Goal: Find contact information

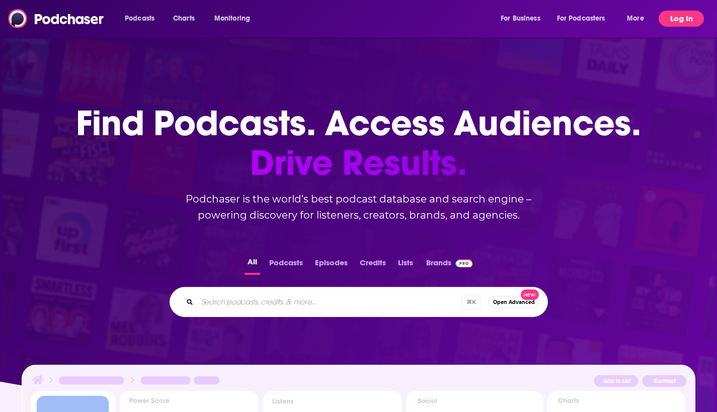
click at [684, 20] on button "Log In" at bounding box center [680, 19] width 45 height 16
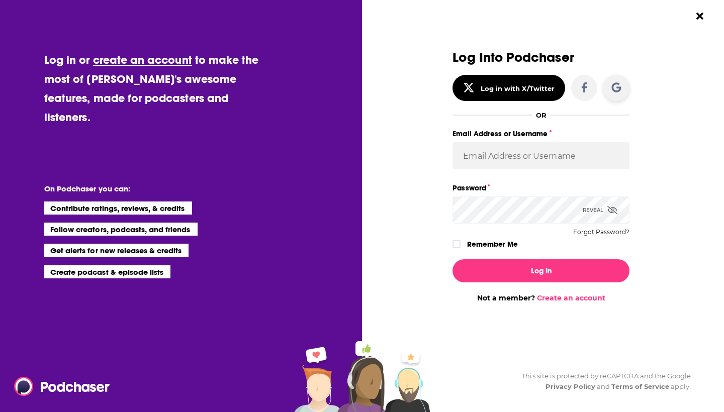
click at [621, 90] on icon "Dialog" at bounding box center [616, 87] width 10 height 10
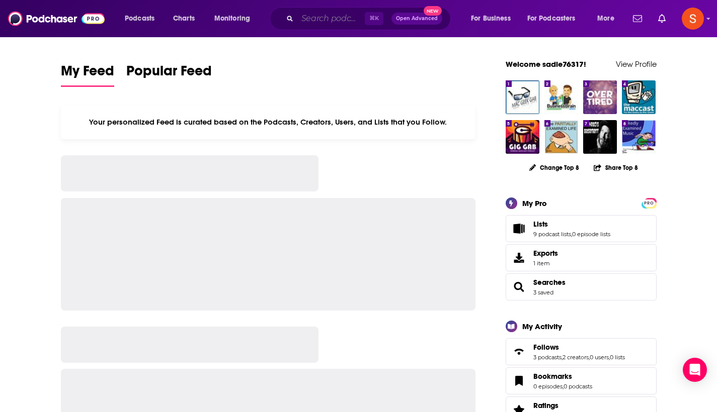
click at [325, 12] on input "Search podcasts, credits, & more..." at bounding box center [330, 19] width 67 height 16
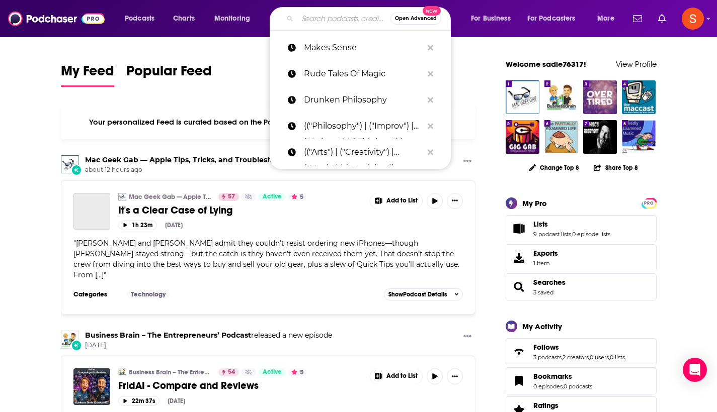
paste input "Warfronts"
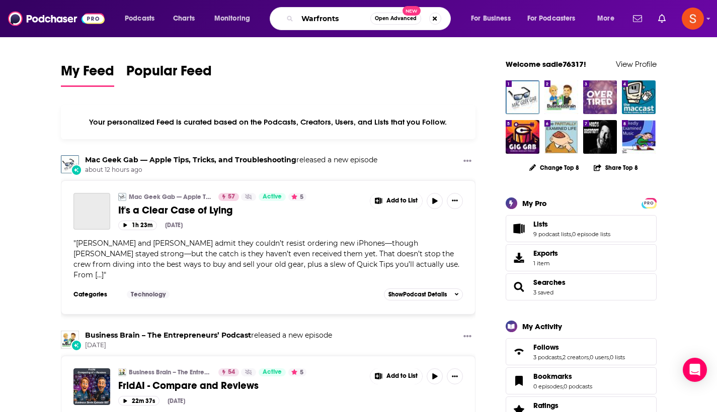
type input "Warfronts"
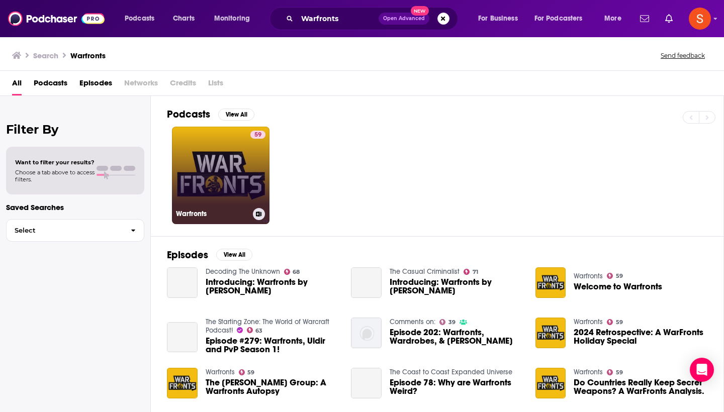
click at [219, 152] on link "59 Warfronts" at bounding box center [221, 176] width 98 height 98
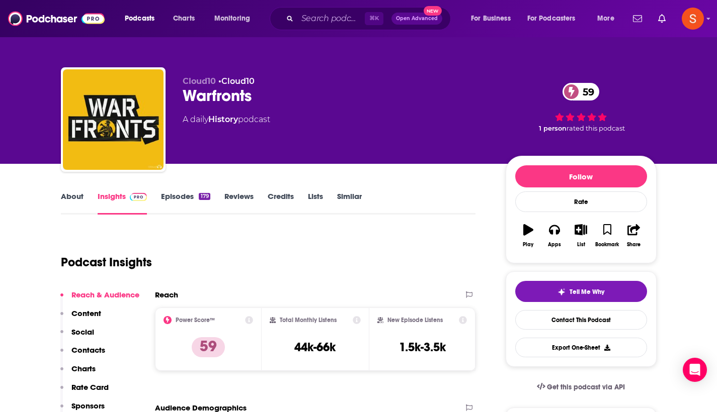
click at [84, 347] on p "Contacts" at bounding box center [88, 350] width 34 height 10
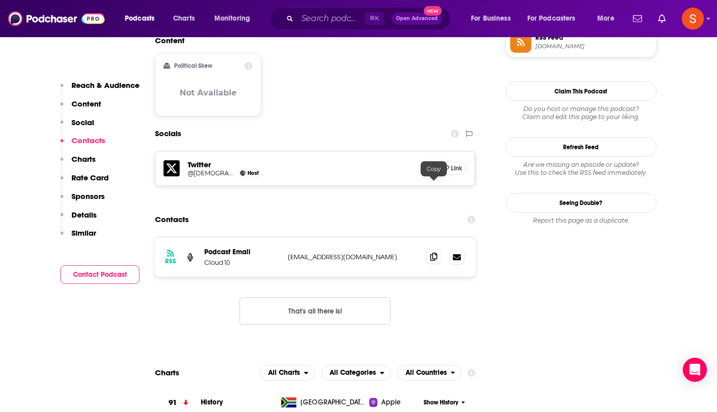
click at [436, 253] on icon at bounding box center [433, 257] width 7 height 8
click at [325, 24] on input "Search podcasts, credits, & more..." at bounding box center [330, 19] width 67 height 16
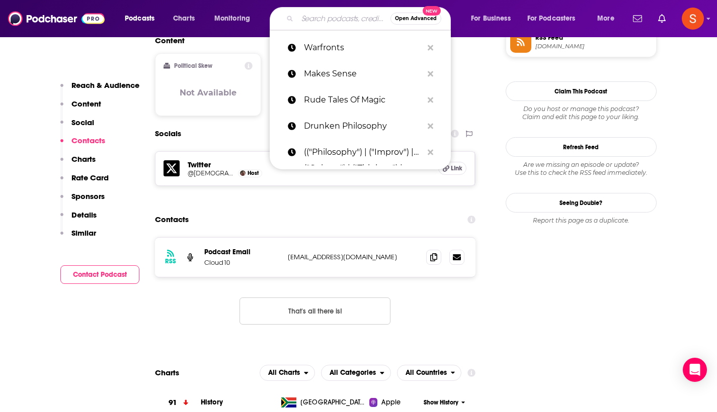
paste input "Taking Control"
type input "Taking Control"
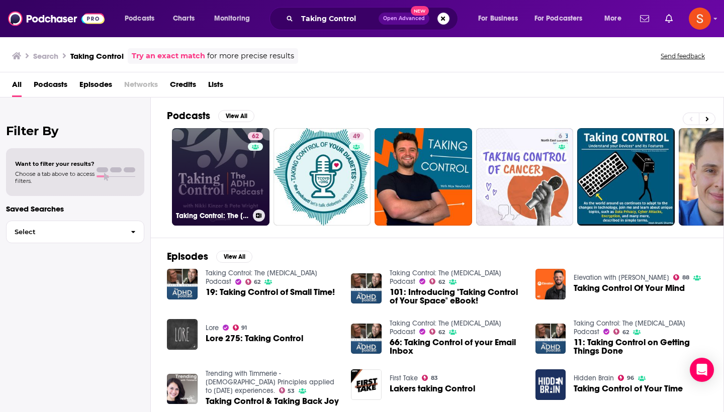
click at [209, 192] on link "62 Taking Control: The [MEDICAL_DATA] Podcast" at bounding box center [221, 177] width 98 height 98
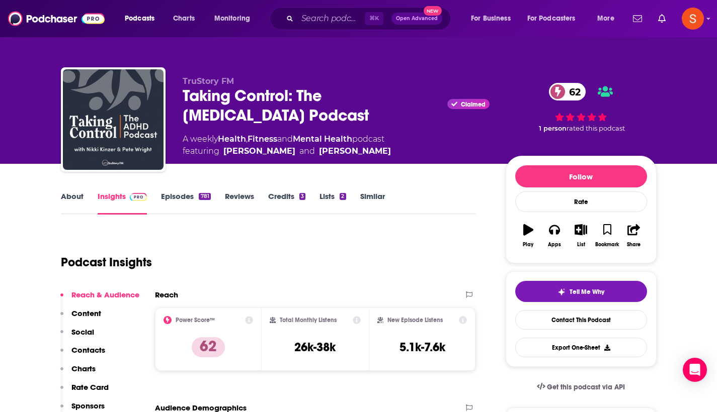
click at [79, 349] on p "Contacts" at bounding box center [88, 350] width 34 height 10
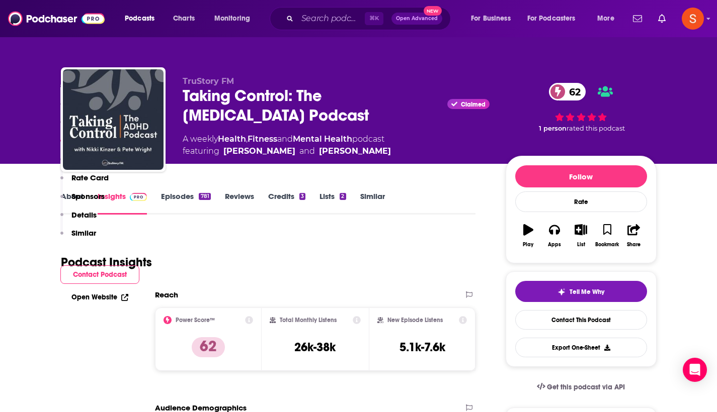
scroll to position [885, 0]
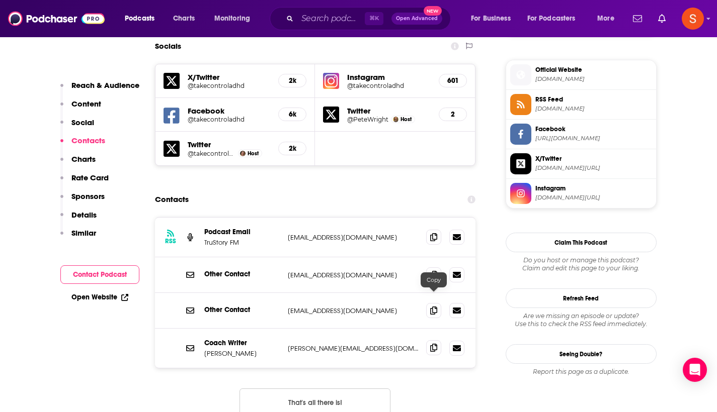
click at [433, 344] on icon at bounding box center [433, 348] width 7 height 8
click at [344, 15] on input "Search podcasts, credits, & more..." at bounding box center [330, 19] width 67 height 16
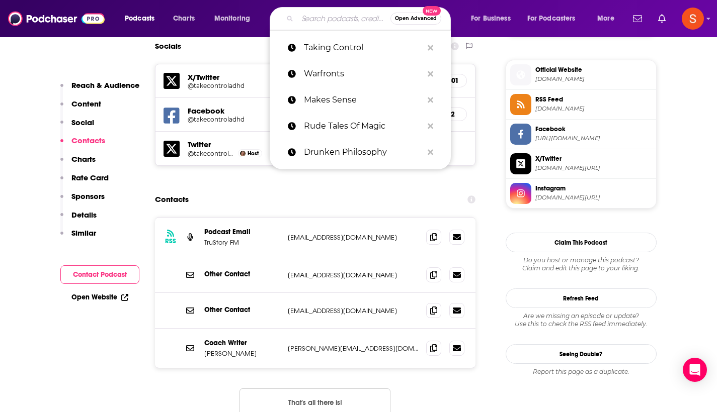
paste input "Rhythm and Pixels"
type input "Rhythm and Pixels"
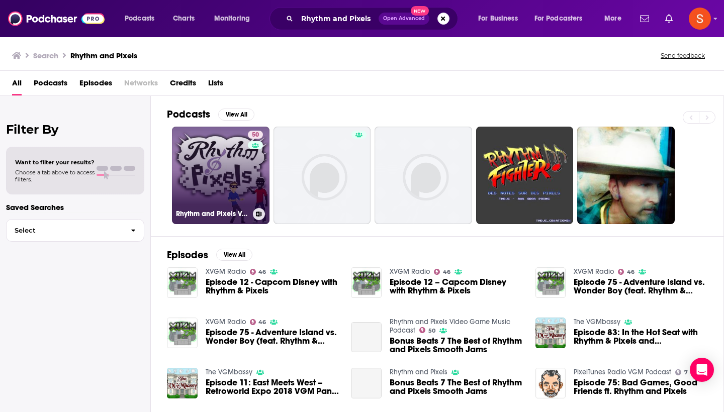
click at [198, 151] on link "50 Rhythm and Pixels Video Game Music Podcast" at bounding box center [221, 176] width 98 height 98
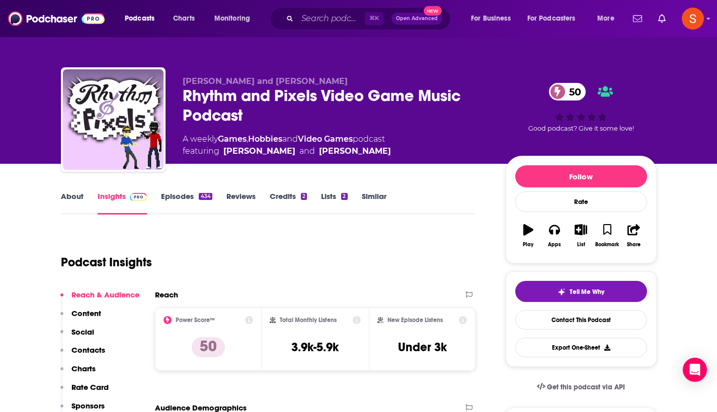
click at [88, 352] on p "Contacts" at bounding box center [88, 350] width 34 height 10
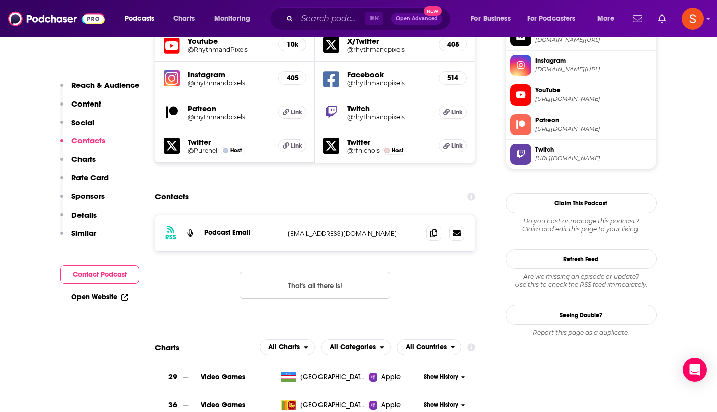
scroll to position [930, 0]
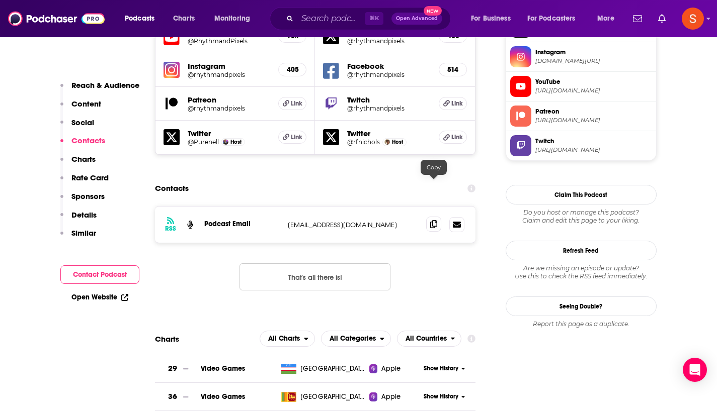
click at [432, 220] on icon at bounding box center [433, 224] width 7 height 8
click at [332, 17] on input "Search podcasts, credits, & more..." at bounding box center [330, 19] width 67 height 16
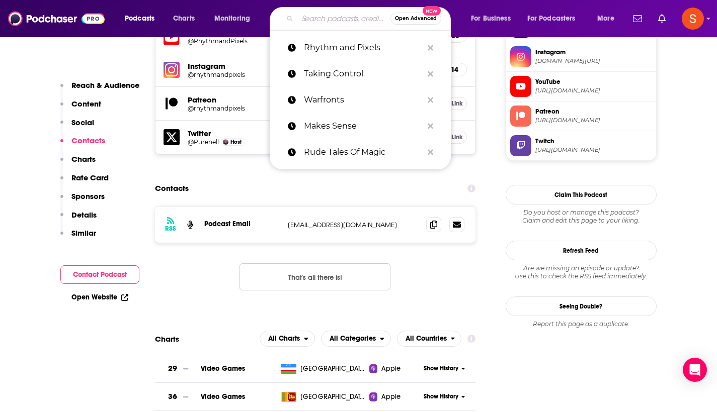
paste input "Arts Educators Save The World"
type input "Arts Educators Save The World"
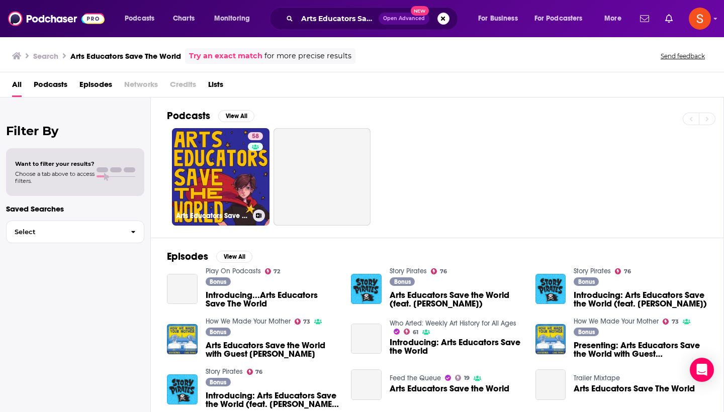
click at [230, 155] on link "58 Arts Educators Save the World" at bounding box center [221, 177] width 98 height 98
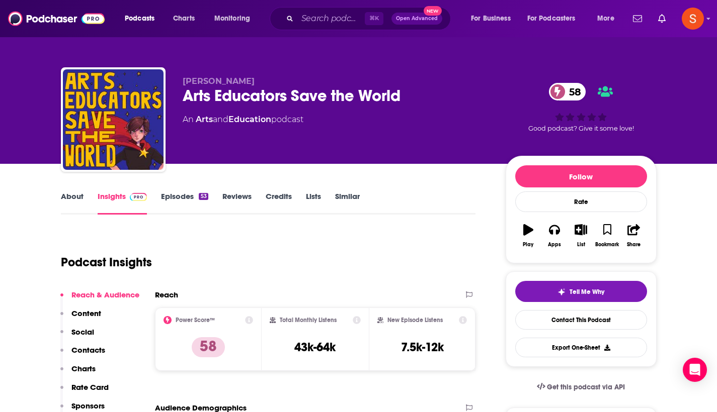
click at [93, 349] on p "Contacts" at bounding box center [88, 350] width 34 height 10
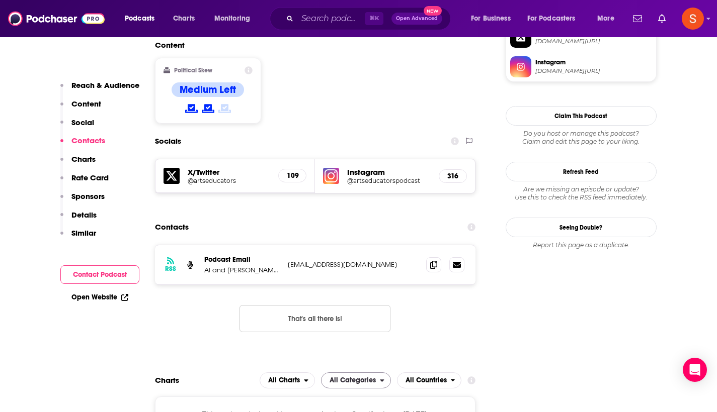
scroll to position [817, 0]
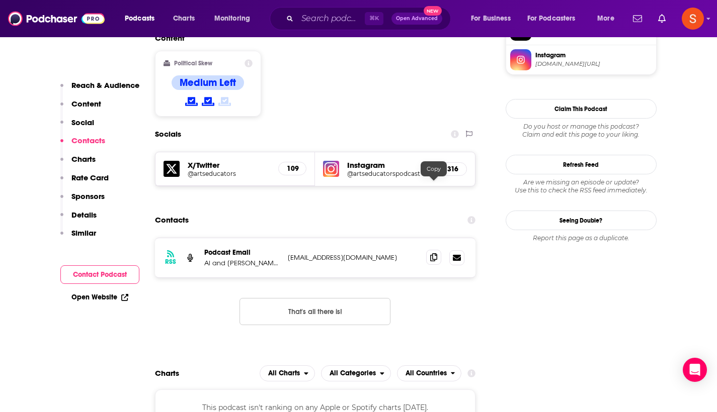
click at [429, 250] on span at bounding box center [433, 257] width 15 height 15
click at [303, 23] on input "Search podcasts, credits, & more..." at bounding box center [330, 19] width 67 height 16
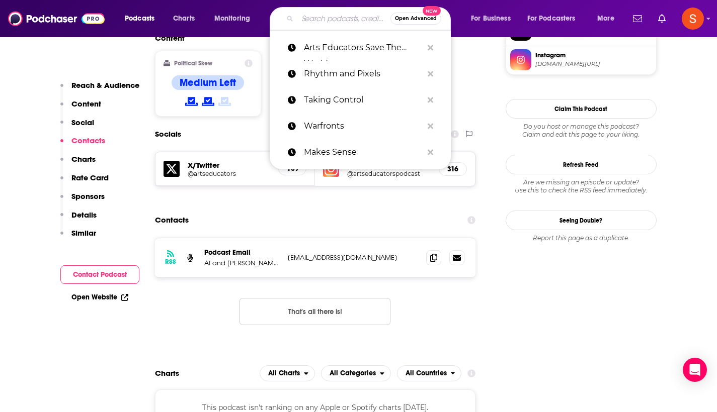
paste input "Growth Mindset"
type input "Growth Mindset"
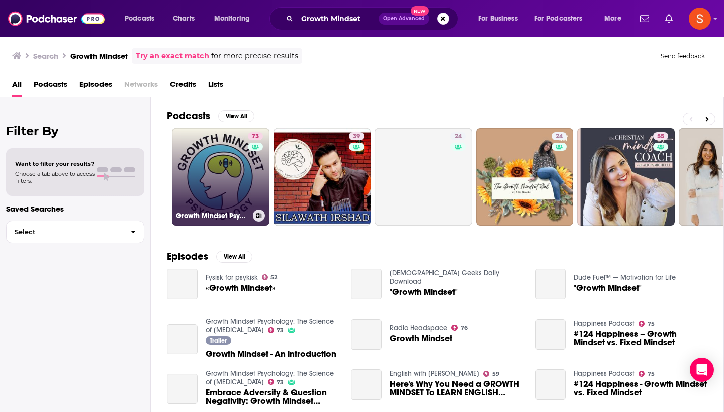
click at [207, 179] on link "73 Growth Mindset Psychology: The Science of [MEDICAL_DATA]" at bounding box center [221, 177] width 98 height 98
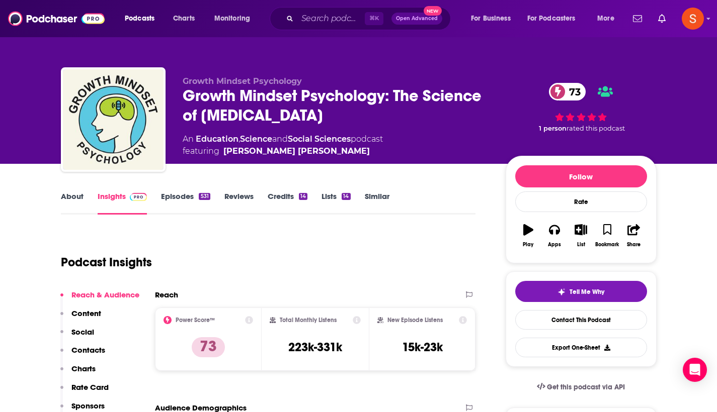
click at [84, 354] on p "Contacts" at bounding box center [88, 350] width 34 height 10
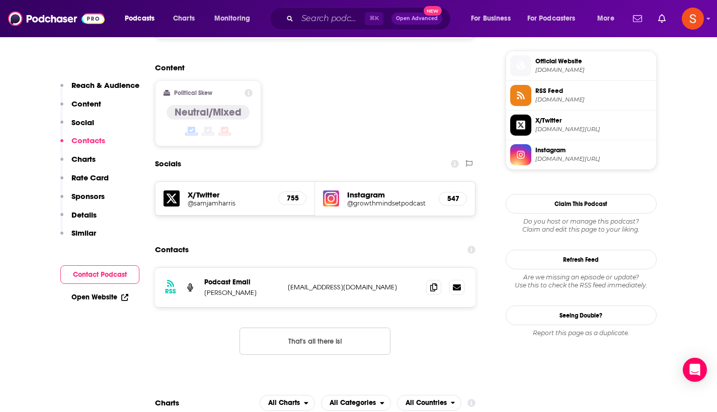
scroll to position [840, 0]
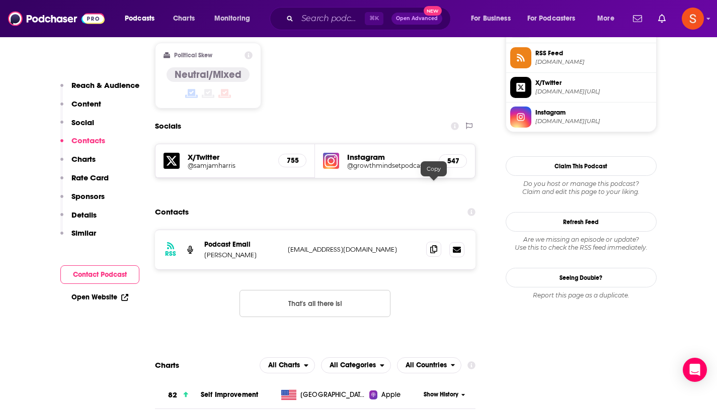
click at [437, 245] on icon at bounding box center [433, 249] width 7 height 8
